Goal: Task Accomplishment & Management: Manage account settings

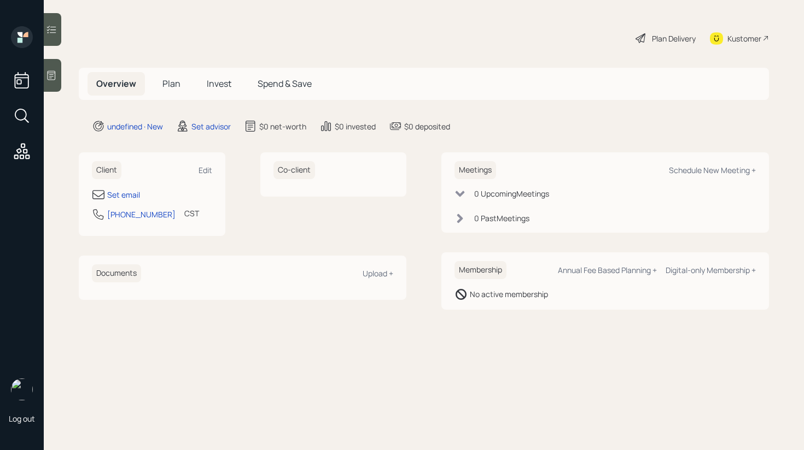
click at [213, 170] on div "Client Edit Set email [PHONE_NUMBER] CST Currently 10:47 AM" at bounding box center [152, 195] width 147 height 84
click at [206, 169] on div "Edit" at bounding box center [205, 170] width 14 height 10
select select "America/[GEOGRAPHIC_DATA]"
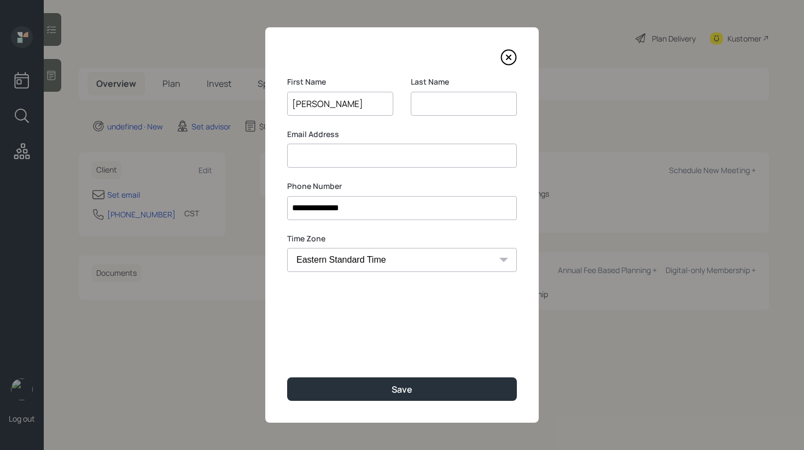
type input "[PERSON_NAME]"
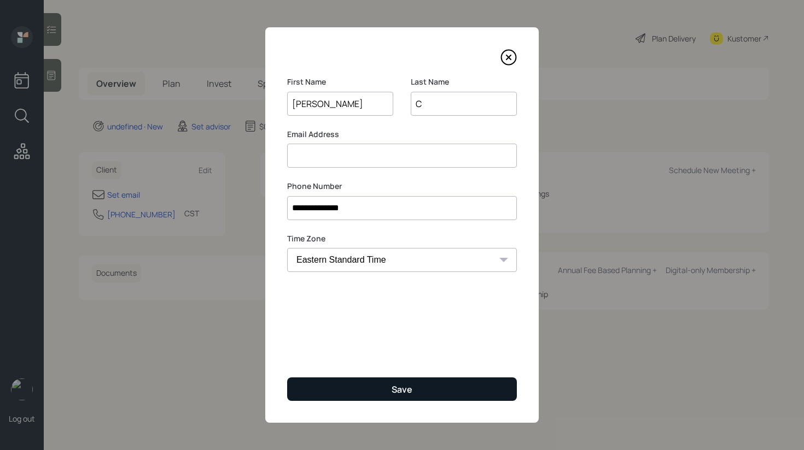
type input "C"
click at [366, 389] on button "Save" at bounding box center [402, 390] width 230 height 24
